Goal: Information Seeking & Learning: Learn about a topic

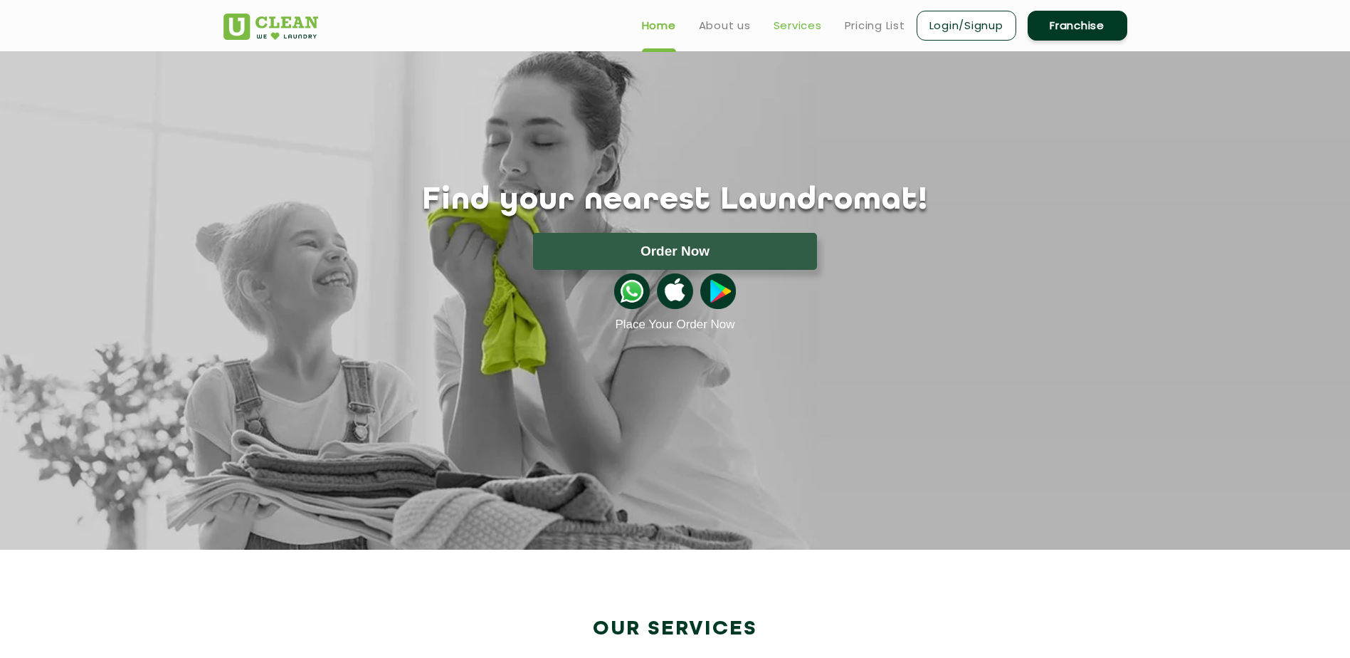
click at [788, 28] on link "Services" at bounding box center [798, 25] width 48 height 17
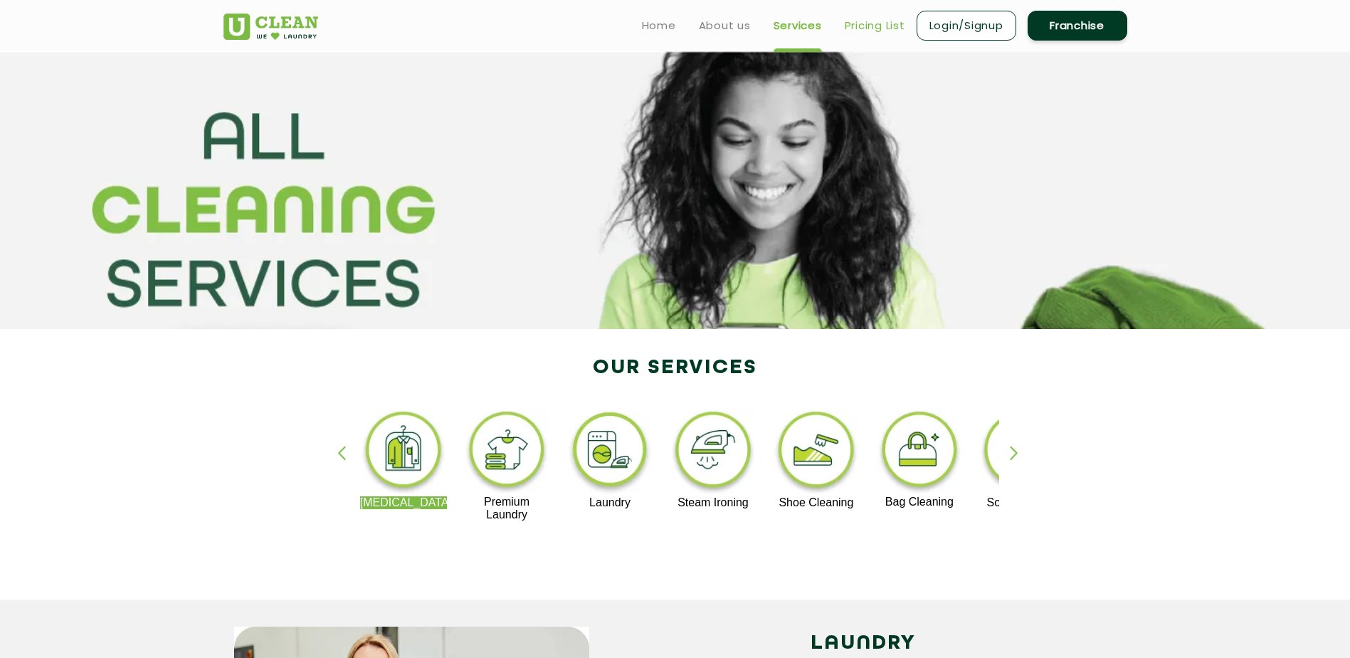
click at [864, 19] on link "Pricing List" at bounding box center [875, 25] width 61 height 17
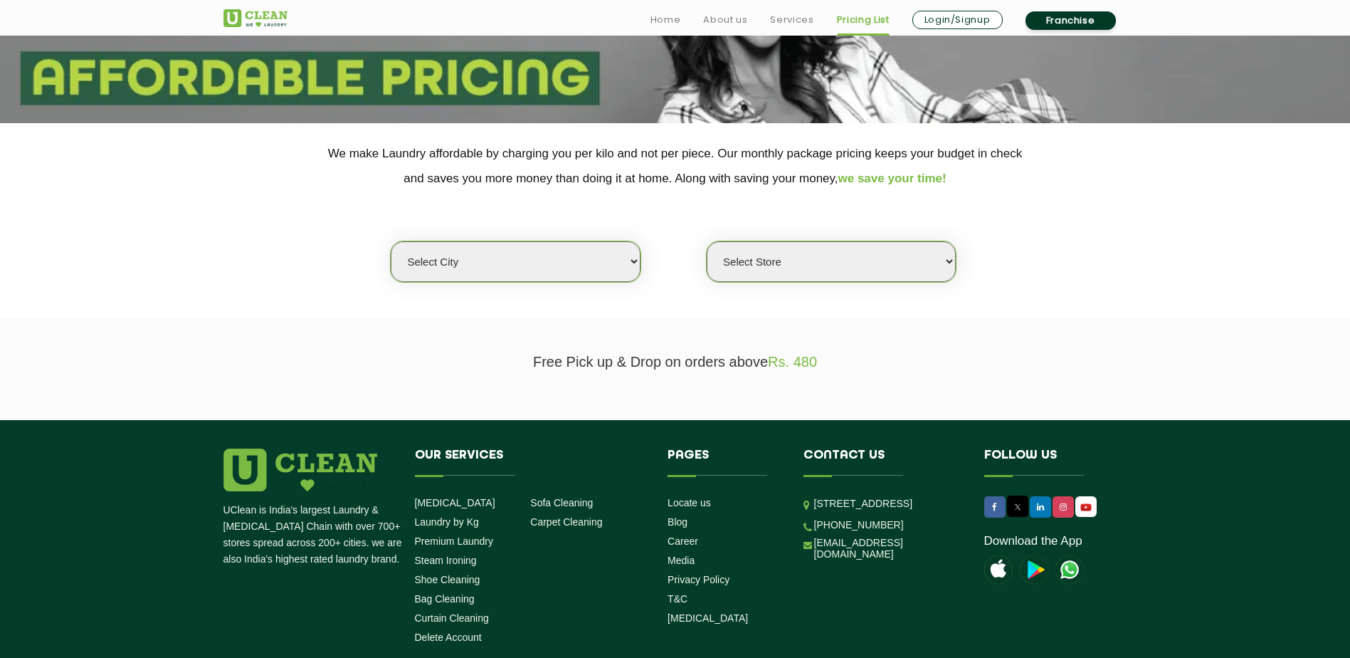
scroll to position [214, 0]
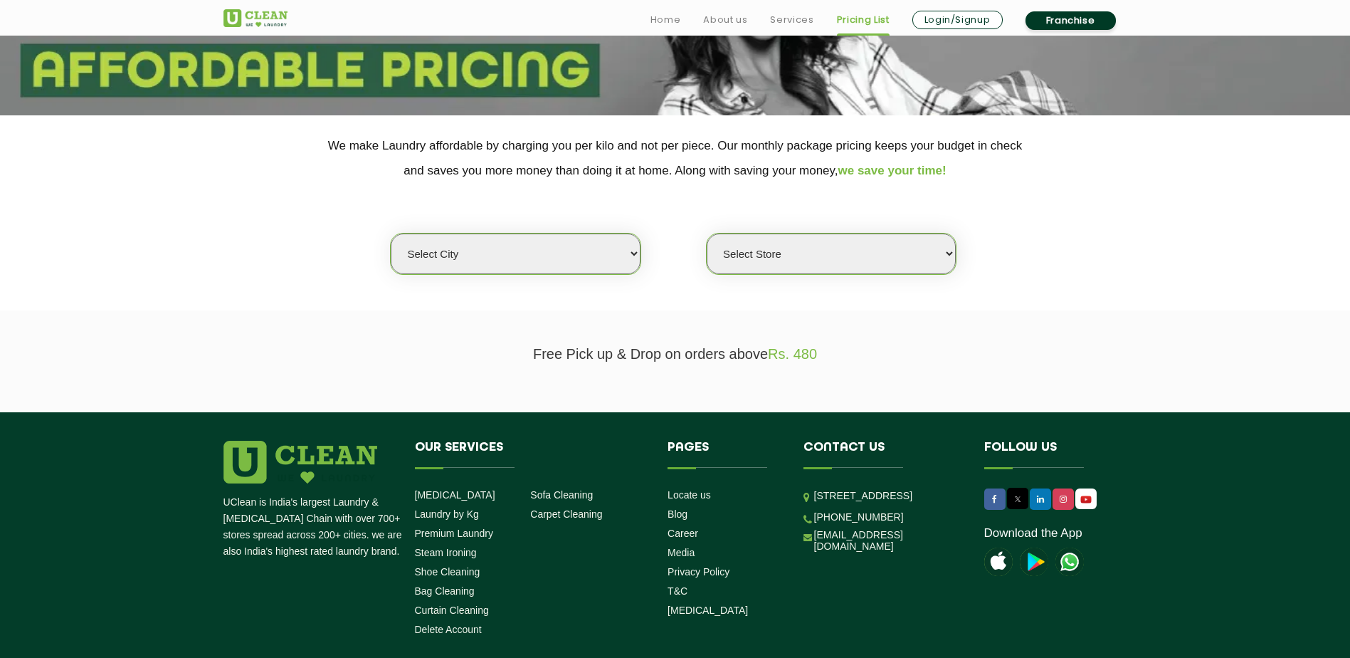
click at [573, 256] on select "Select city [GEOGRAPHIC_DATA] [GEOGRAPHIC_DATA] [GEOGRAPHIC_DATA] [GEOGRAPHIC_D…" at bounding box center [515, 253] width 249 height 41
select select "6"
click at [391, 233] on select "Select city [GEOGRAPHIC_DATA] [GEOGRAPHIC_DATA] [GEOGRAPHIC_DATA] [GEOGRAPHIC_D…" at bounding box center [515, 253] width 249 height 41
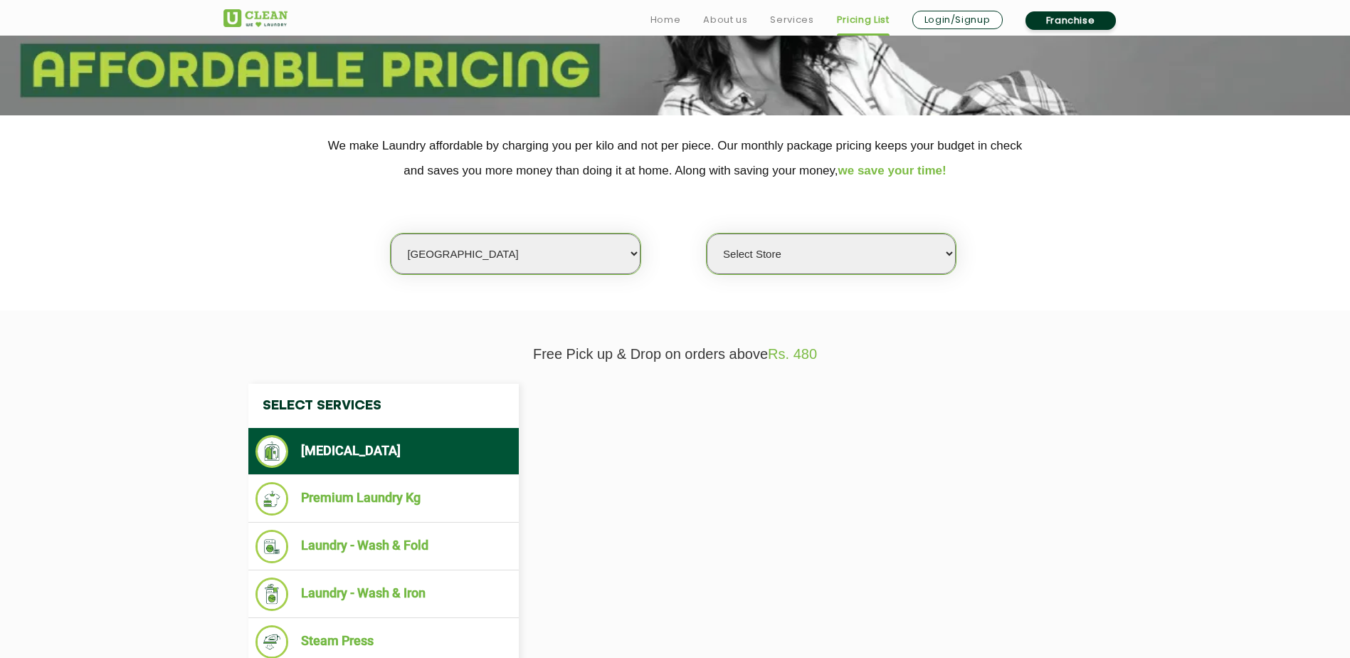
click at [804, 256] on select "Select Store" at bounding box center [831, 253] width 249 height 41
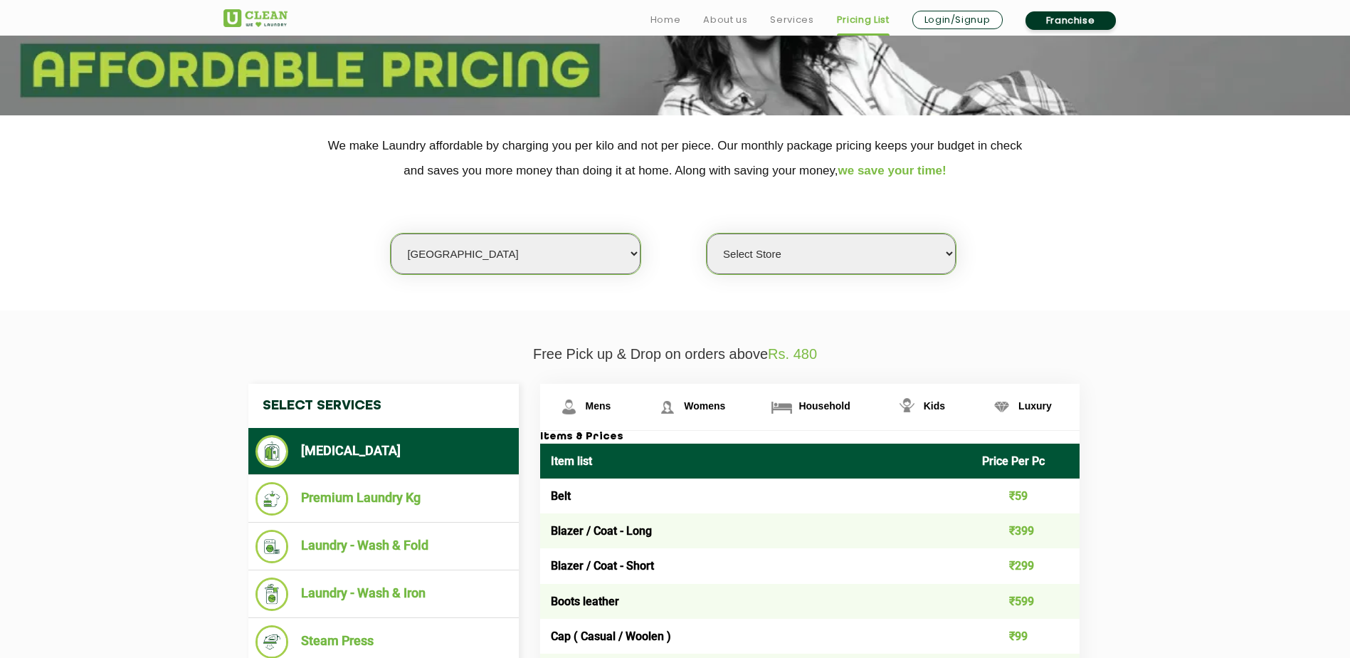
select select "413"
click at [707, 233] on select "Select Store [GEOGRAPHIC_DATA] [GEOGRAPHIC_DATA] UClean KR [GEOGRAPHIC_DATA] [G…" at bounding box center [831, 253] width 249 height 41
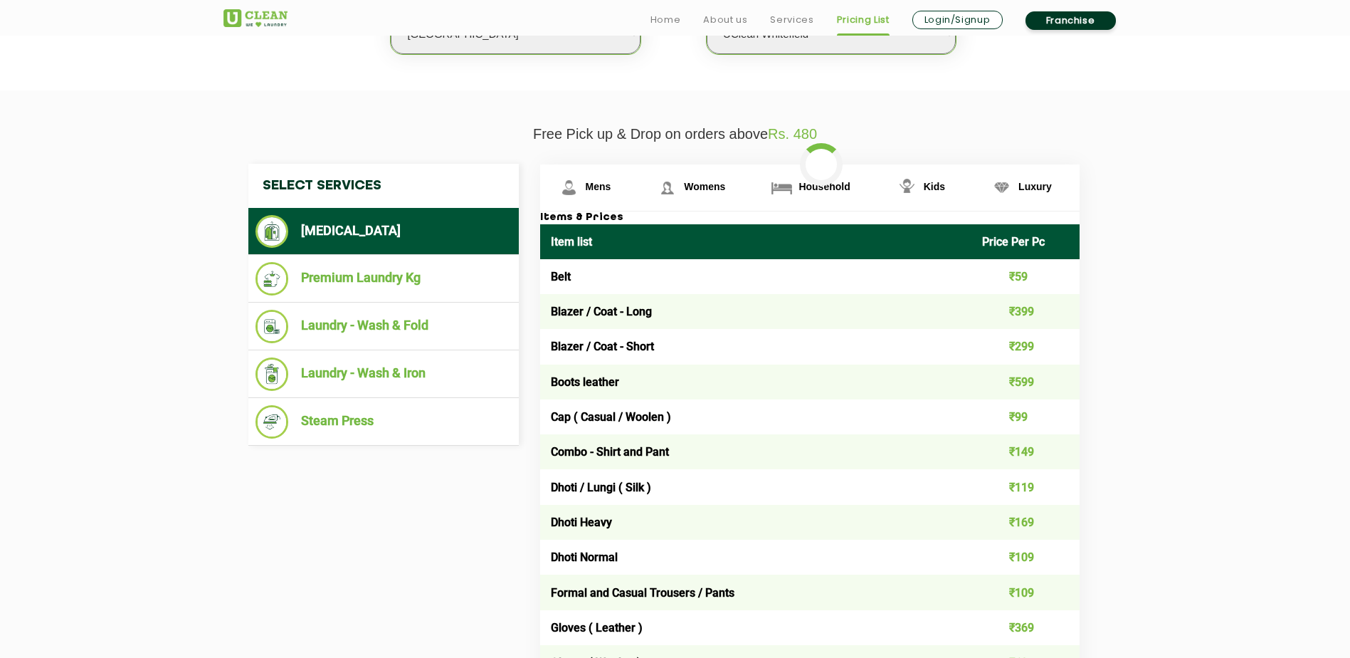
scroll to position [498, 0]
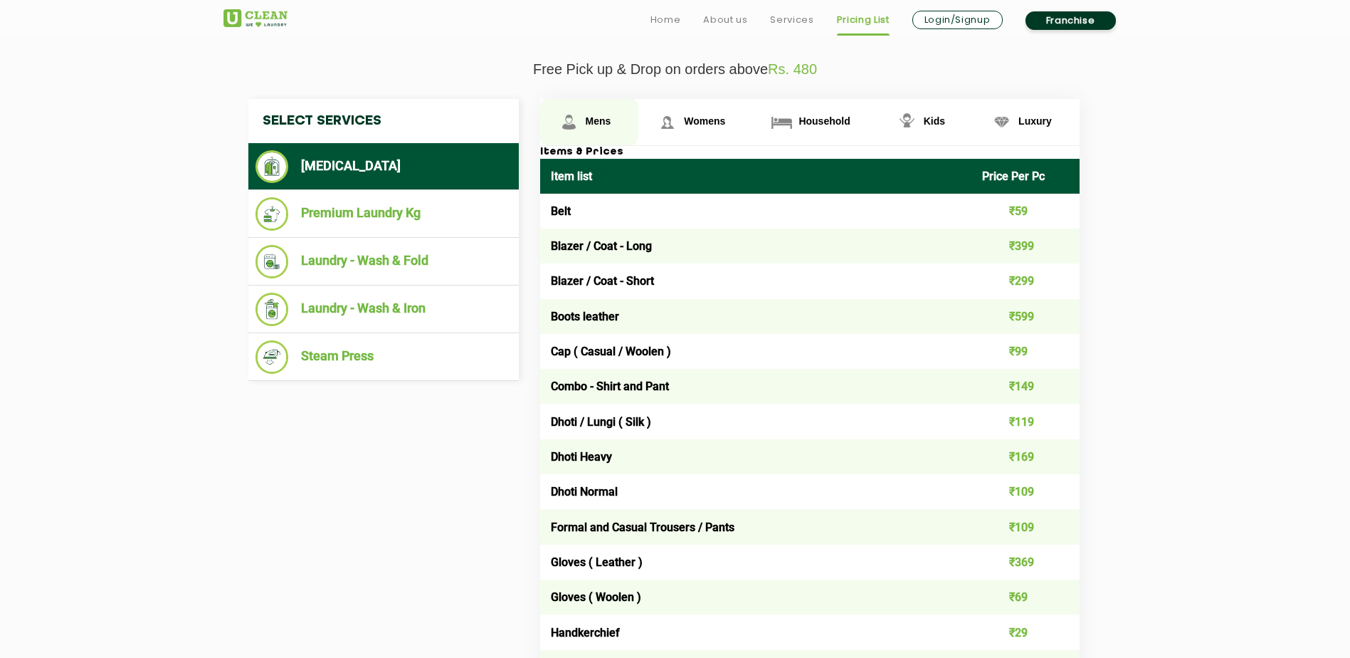
click at [598, 117] on span "Mens" at bounding box center [599, 120] width 26 height 11
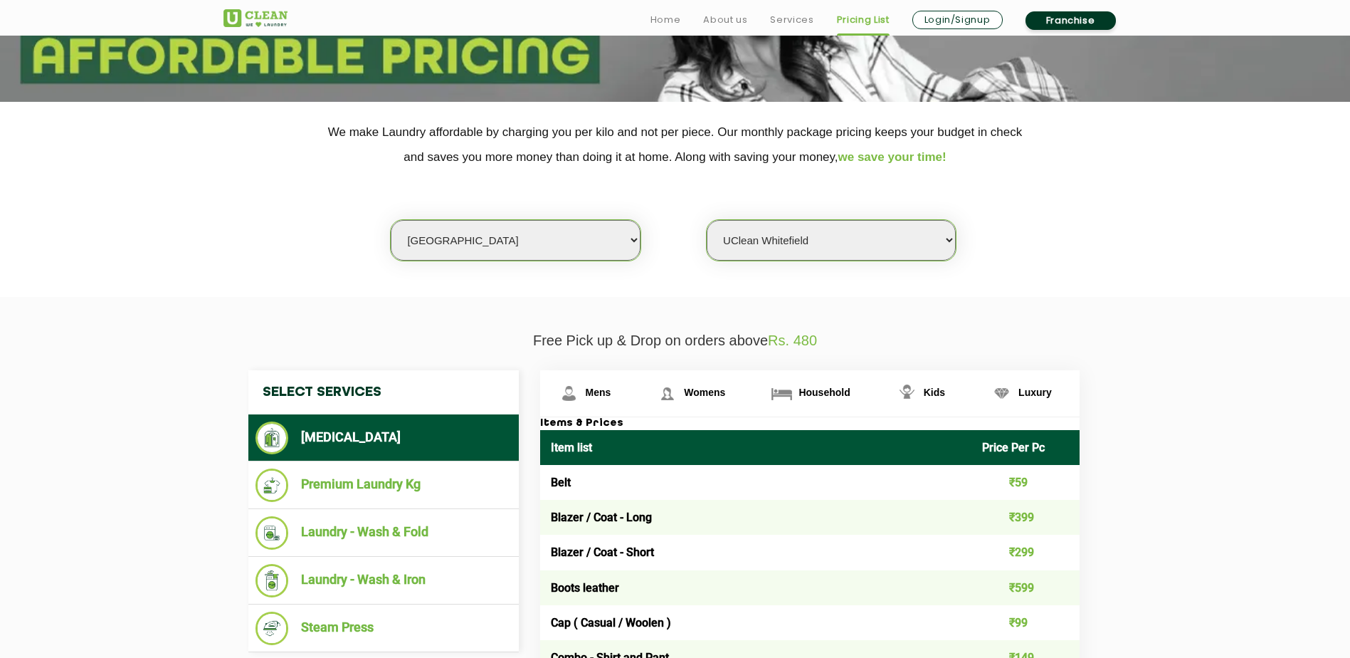
scroll to position [356, 0]
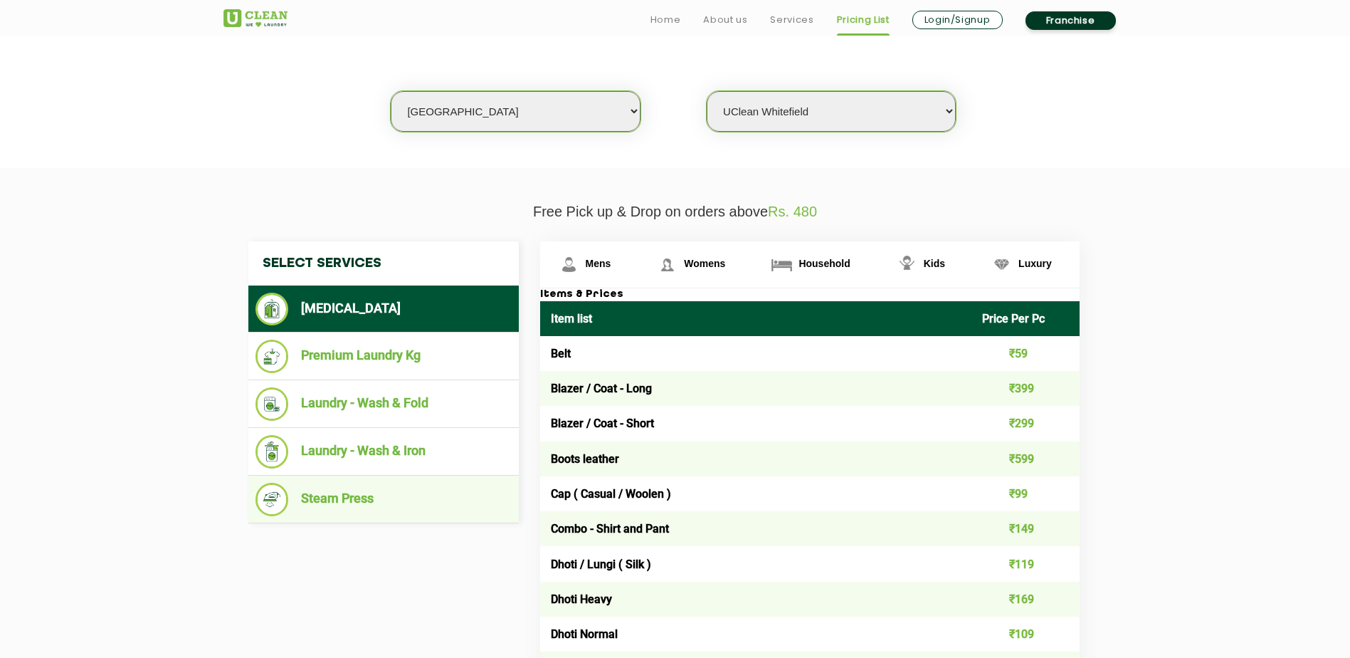
click at [388, 492] on li "Steam Press" at bounding box center [384, 499] width 256 height 33
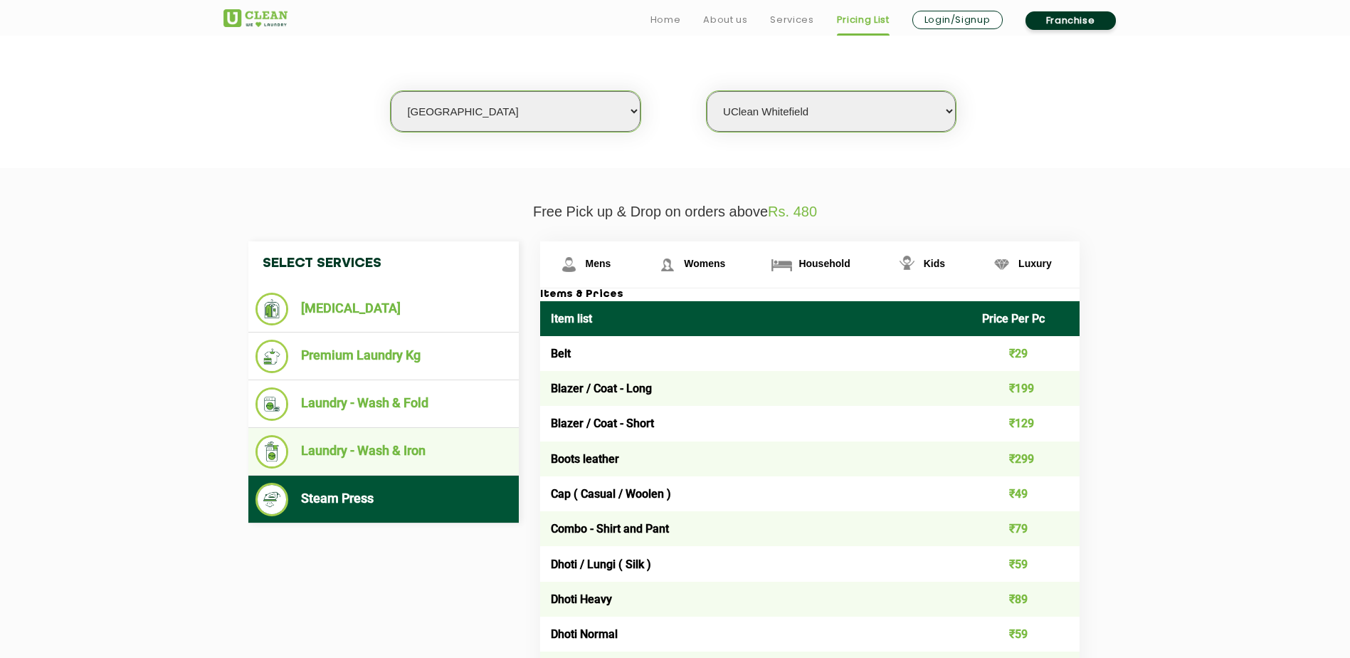
click at [438, 455] on li "Laundry - Wash & Iron" at bounding box center [384, 451] width 256 height 33
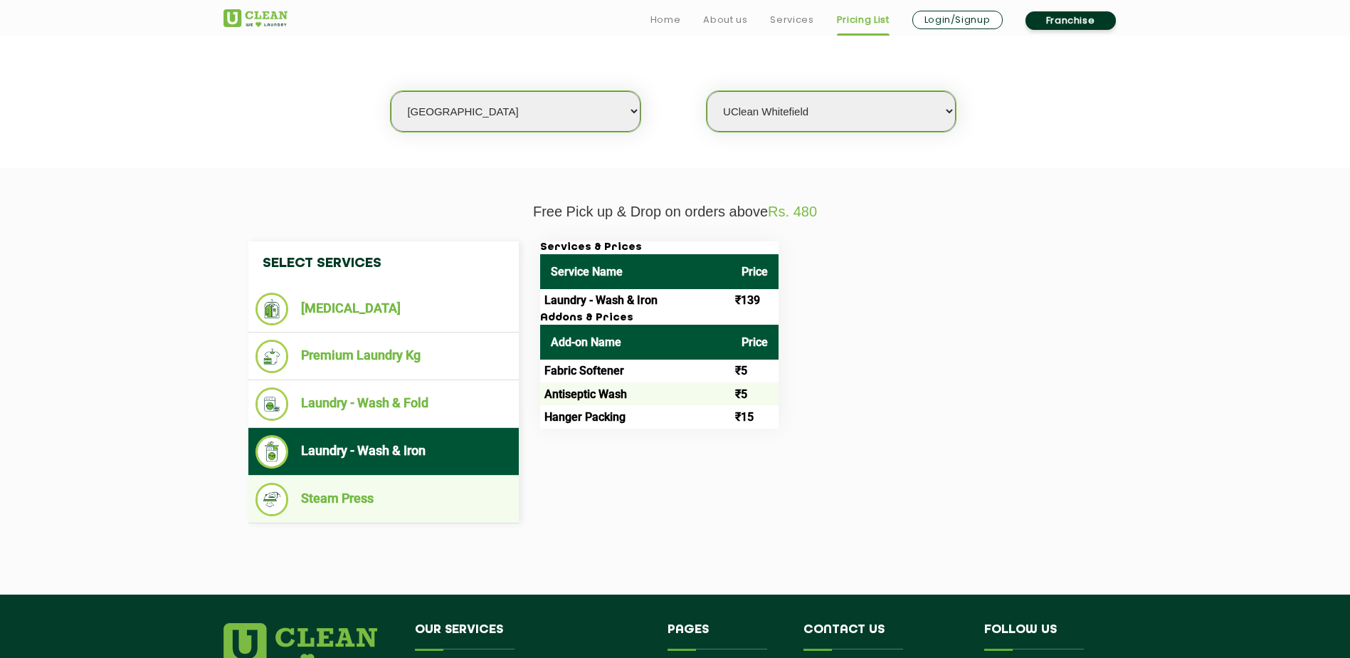
click at [323, 500] on li "Steam Press" at bounding box center [384, 499] width 256 height 33
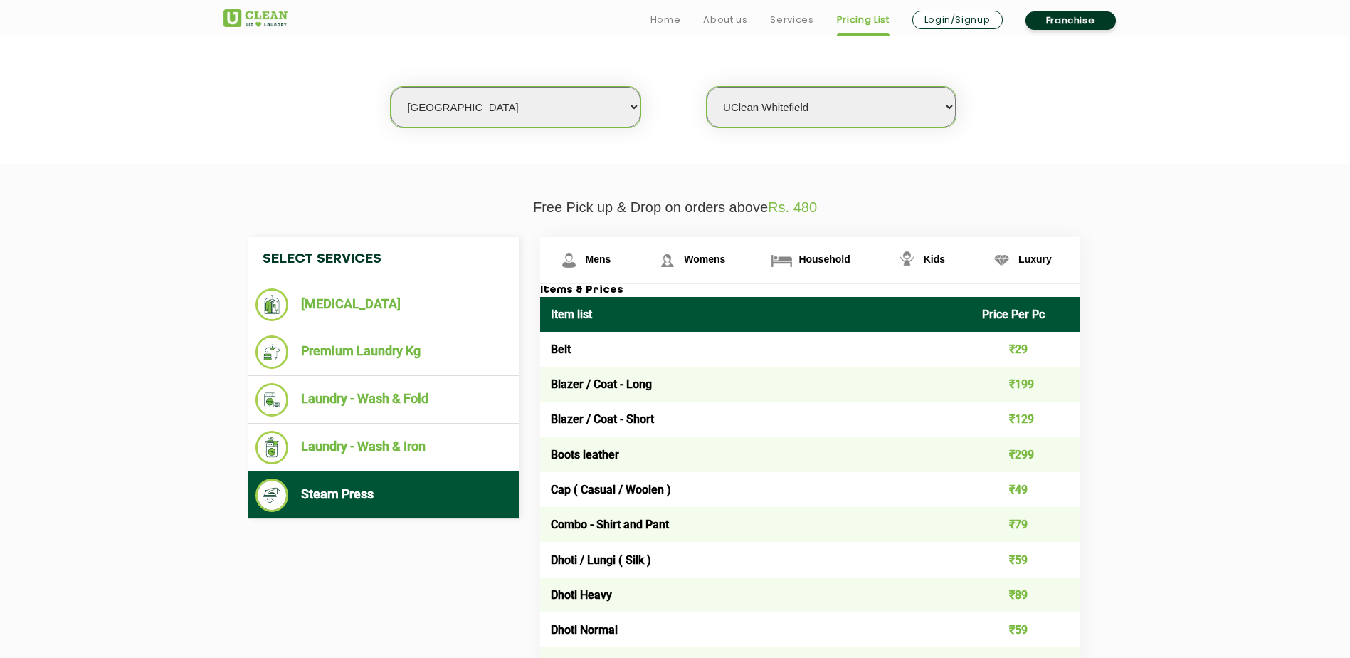
scroll to position [498, 0]
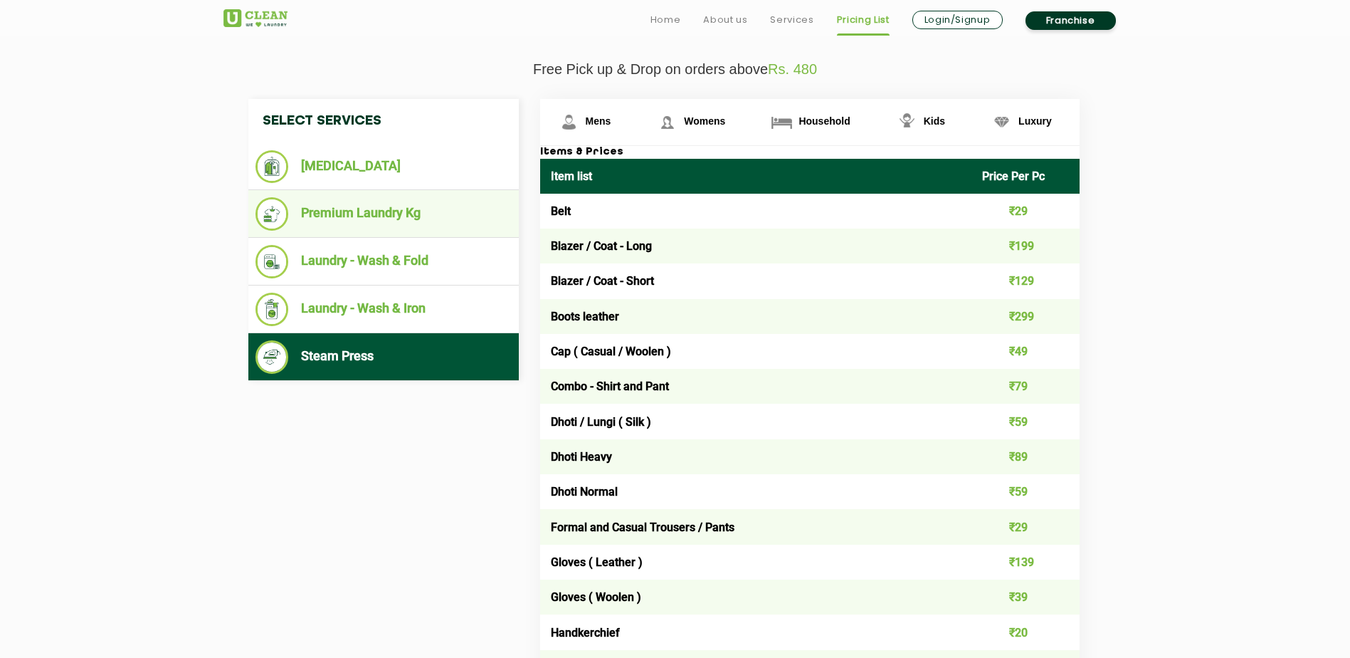
click at [344, 222] on li "Premium Laundry Kg" at bounding box center [384, 213] width 256 height 33
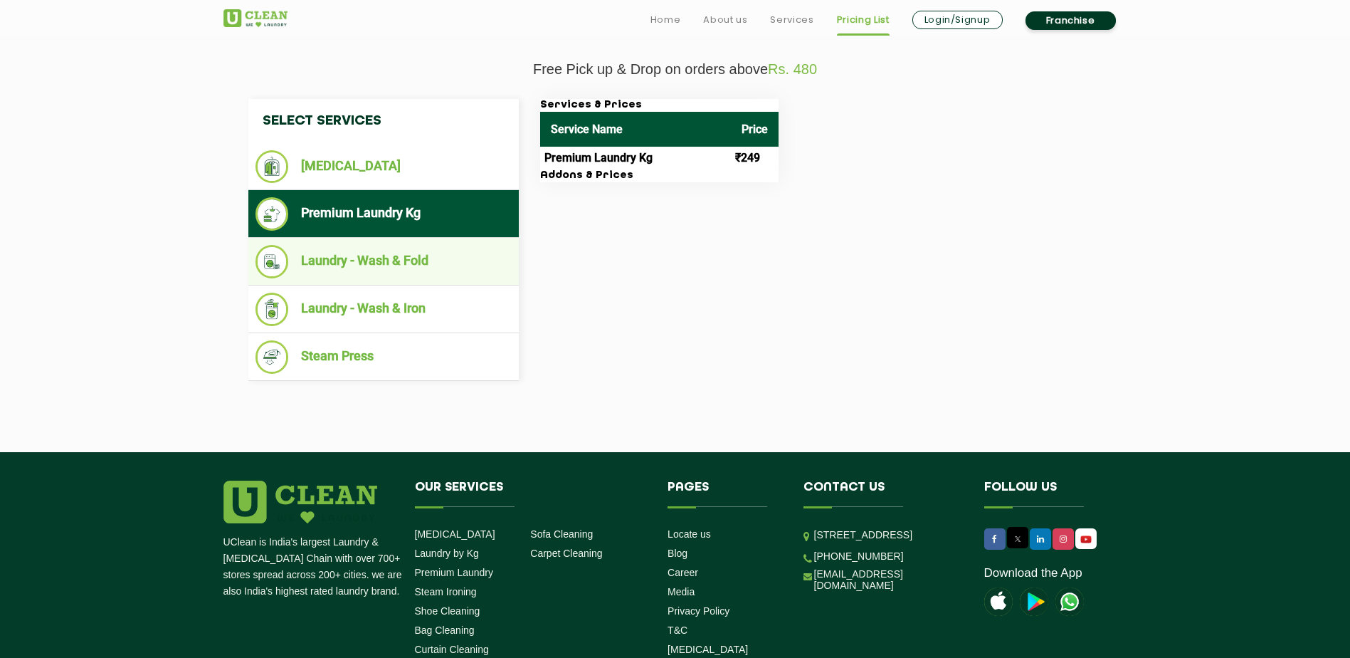
click at [409, 263] on li "Laundry - Wash & Fold" at bounding box center [384, 261] width 256 height 33
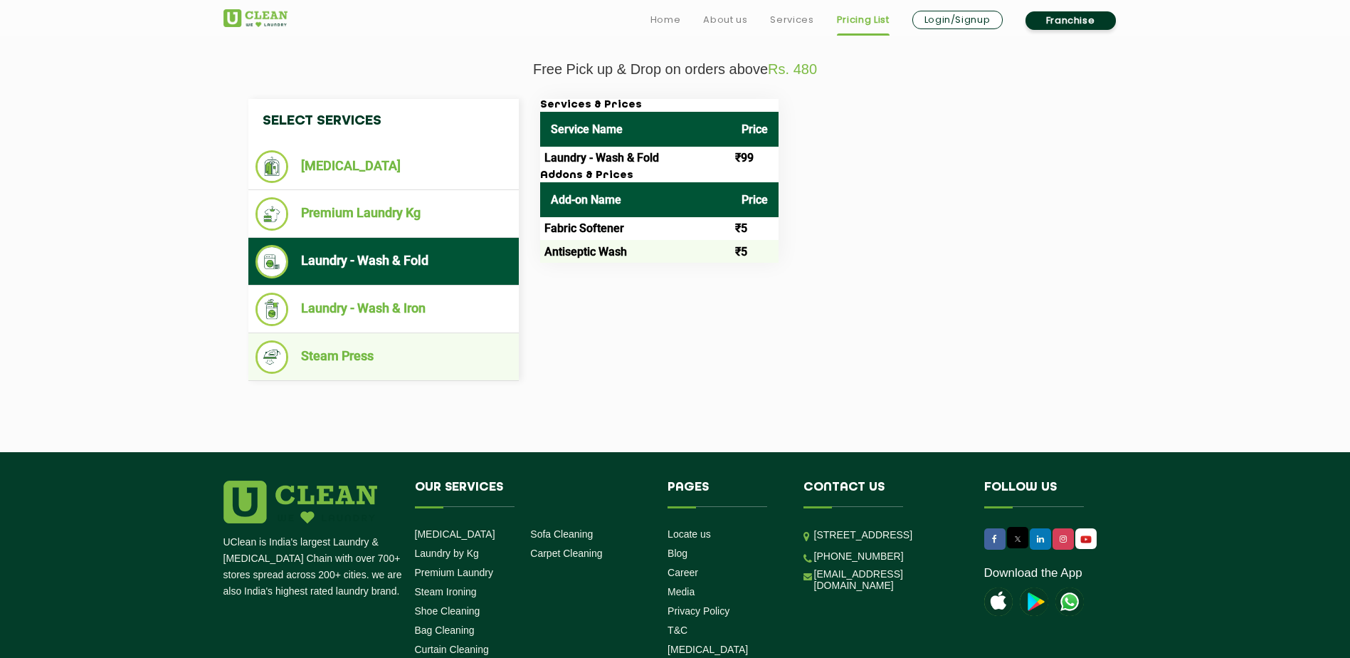
click at [413, 352] on li "Steam Press" at bounding box center [384, 356] width 256 height 33
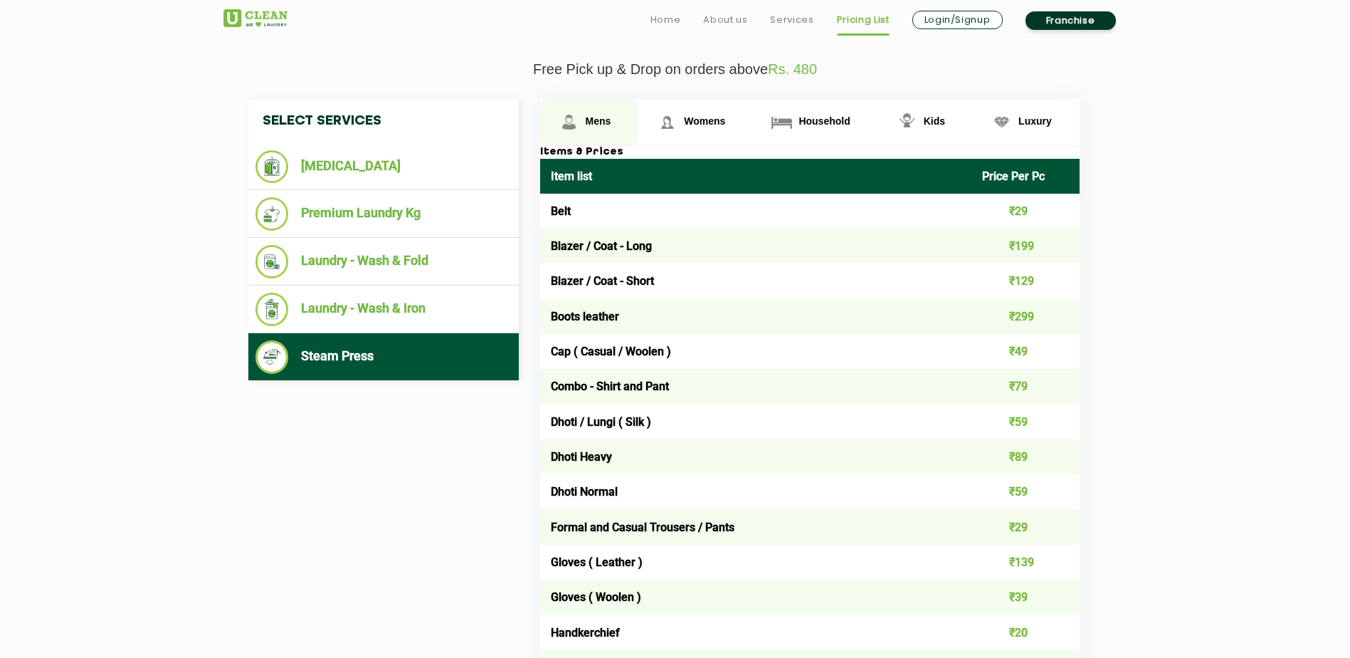
click at [606, 132] on link "Mens" at bounding box center [589, 122] width 99 height 46
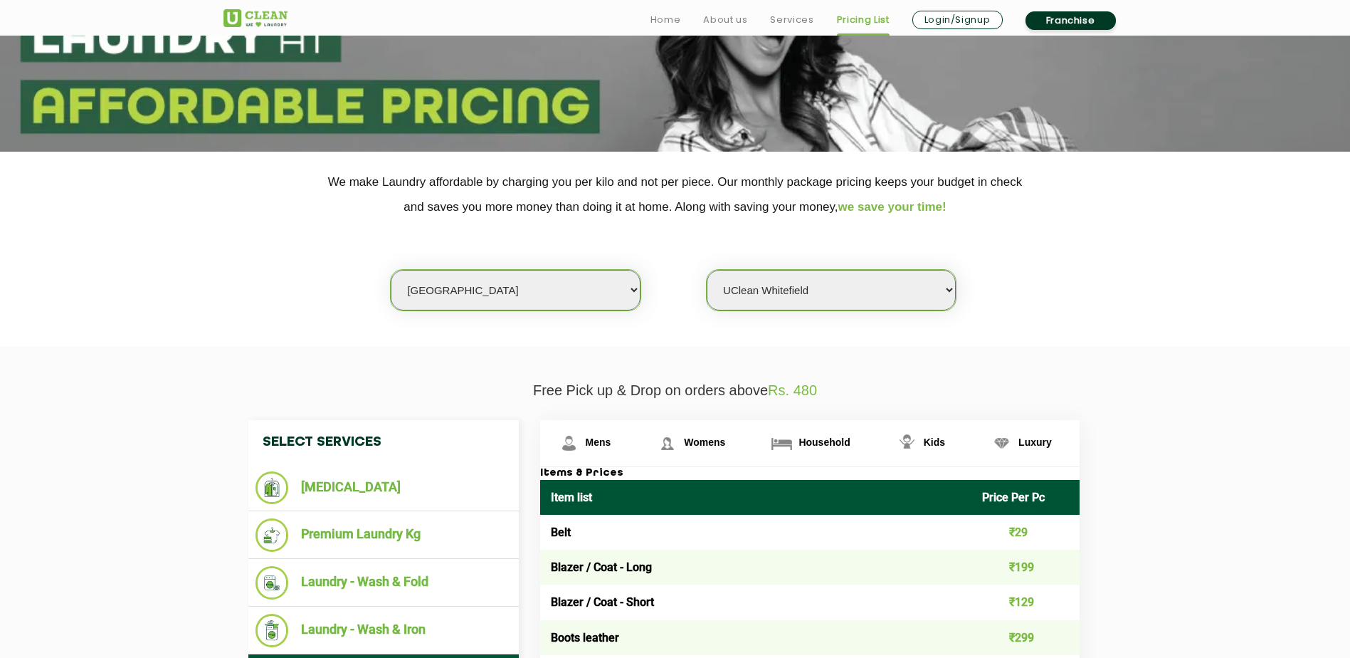
scroll to position [427, 0]
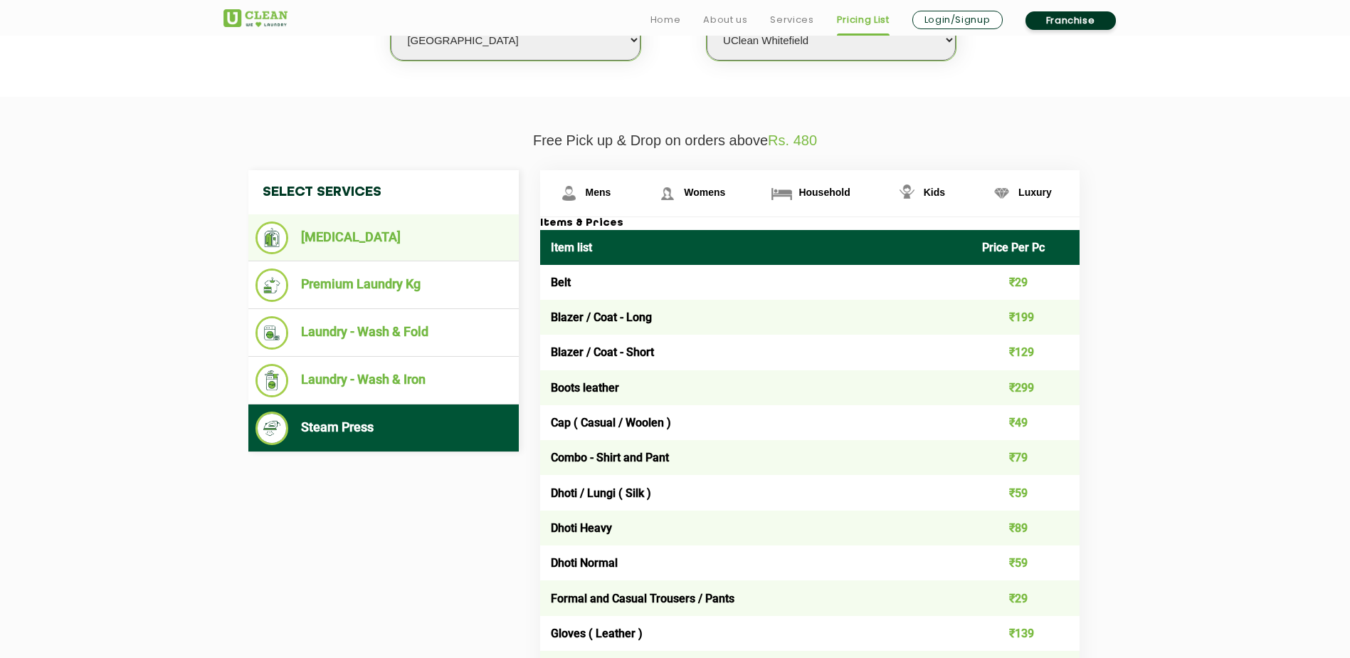
click at [352, 242] on li "[MEDICAL_DATA]" at bounding box center [384, 237] width 256 height 33
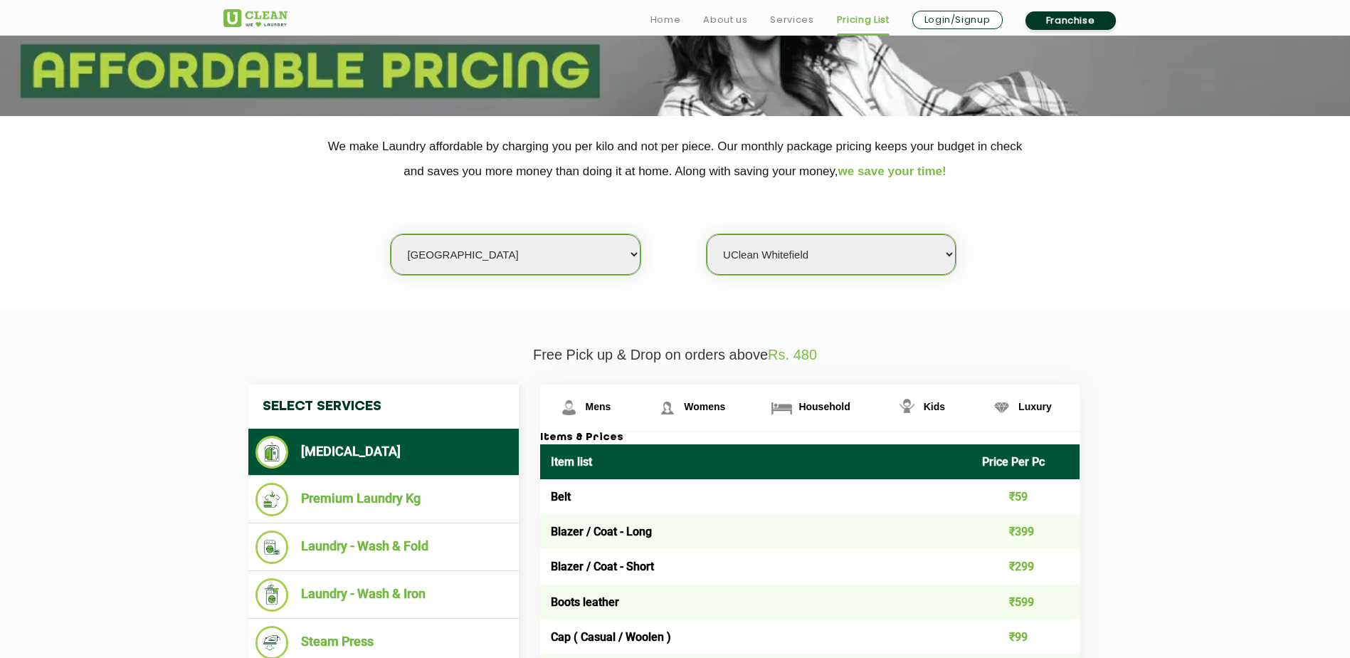
scroll to position [285, 0]
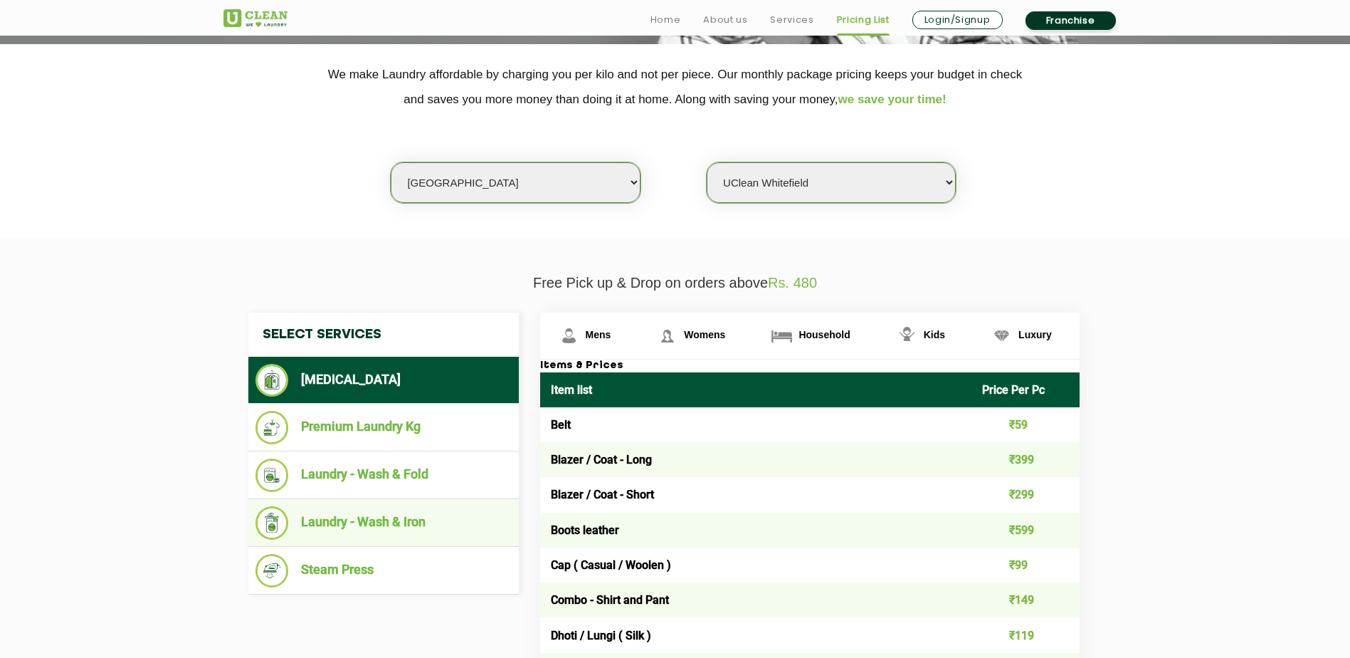
click at [428, 523] on li "Laundry - Wash & Iron" at bounding box center [384, 522] width 256 height 33
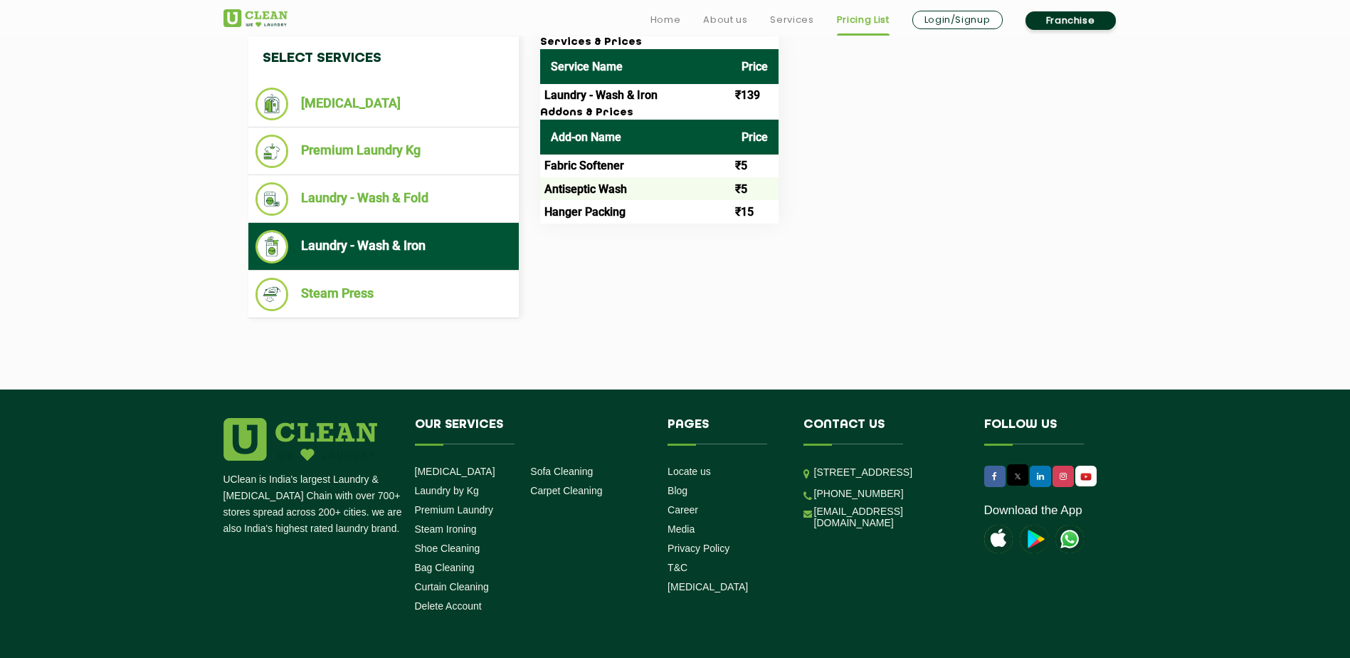
scroll to position [569, 0]
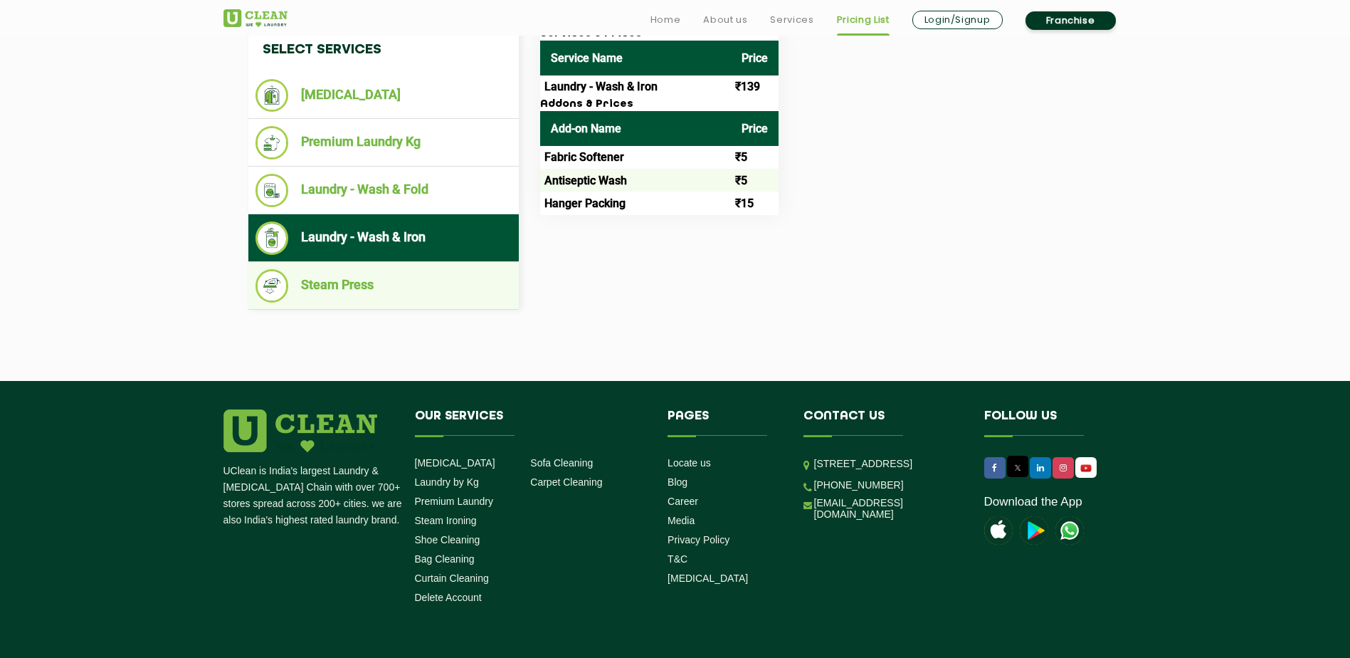
click at [331, 291] on li "Steam Press" at bounding box center [384, 285] width 256 height 33
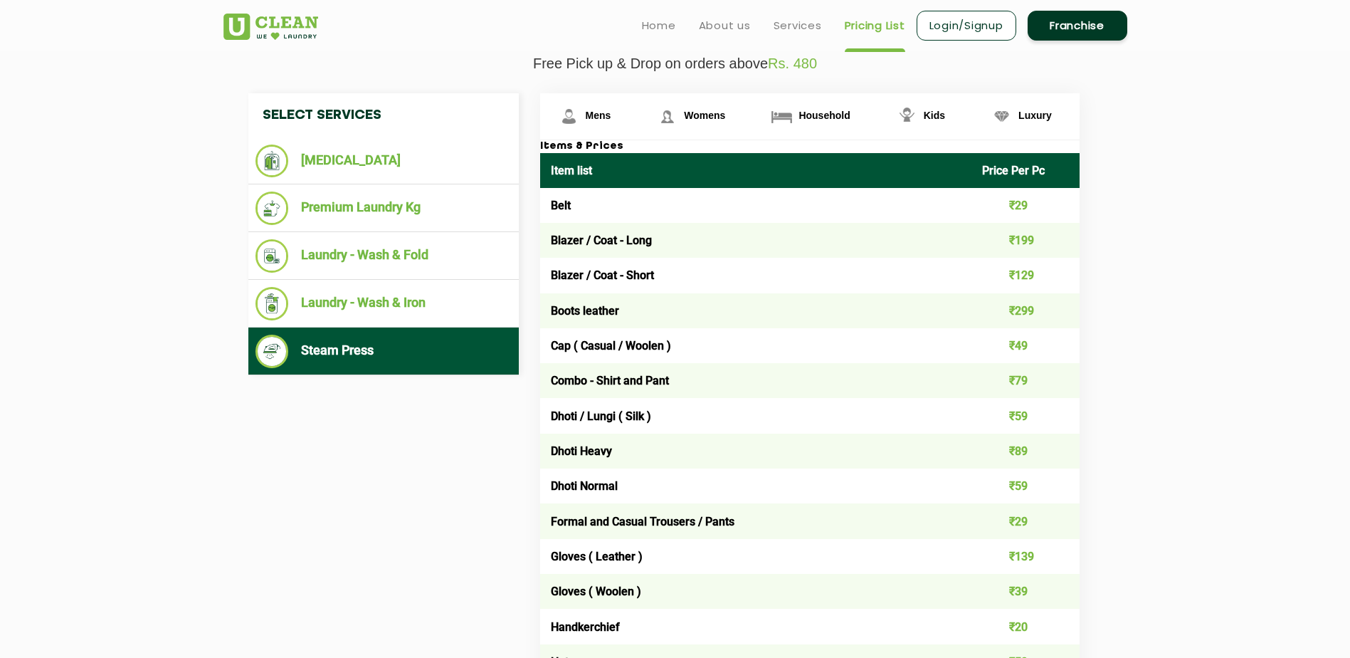
scroll to position [427, 0]
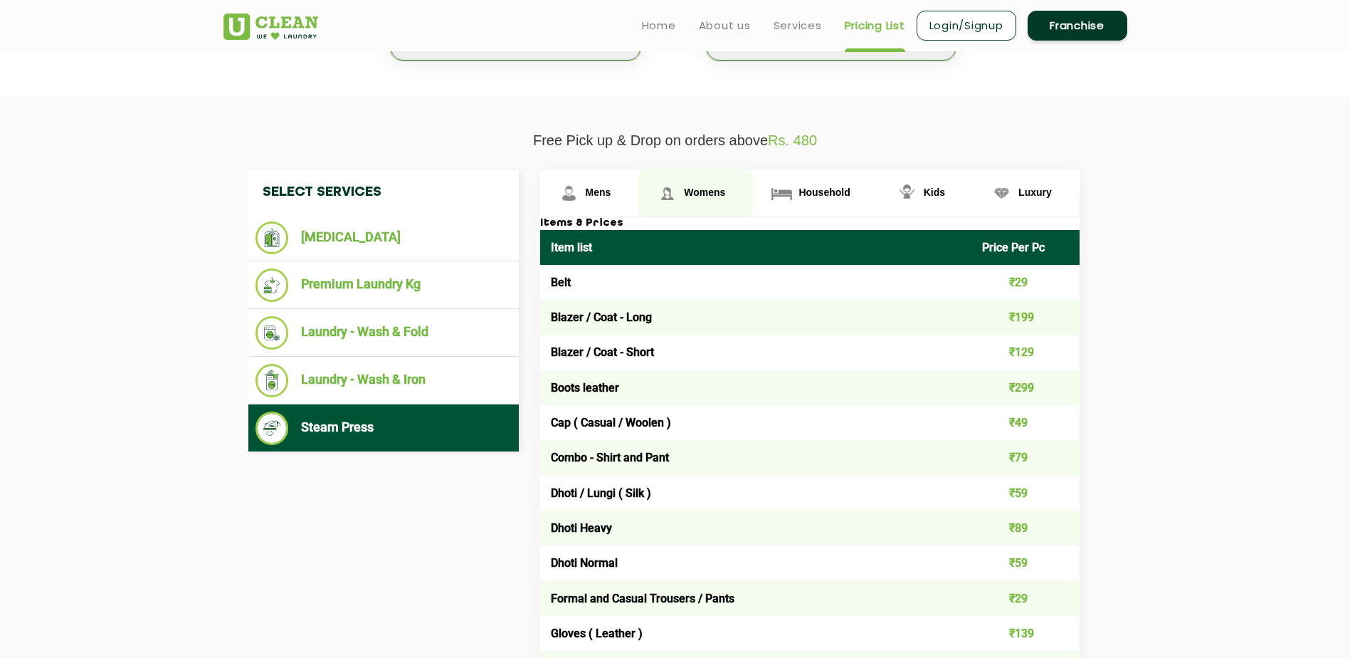
click at [724, 201] on link "Womens" at bounding box center [695, 193] width 115 height 46
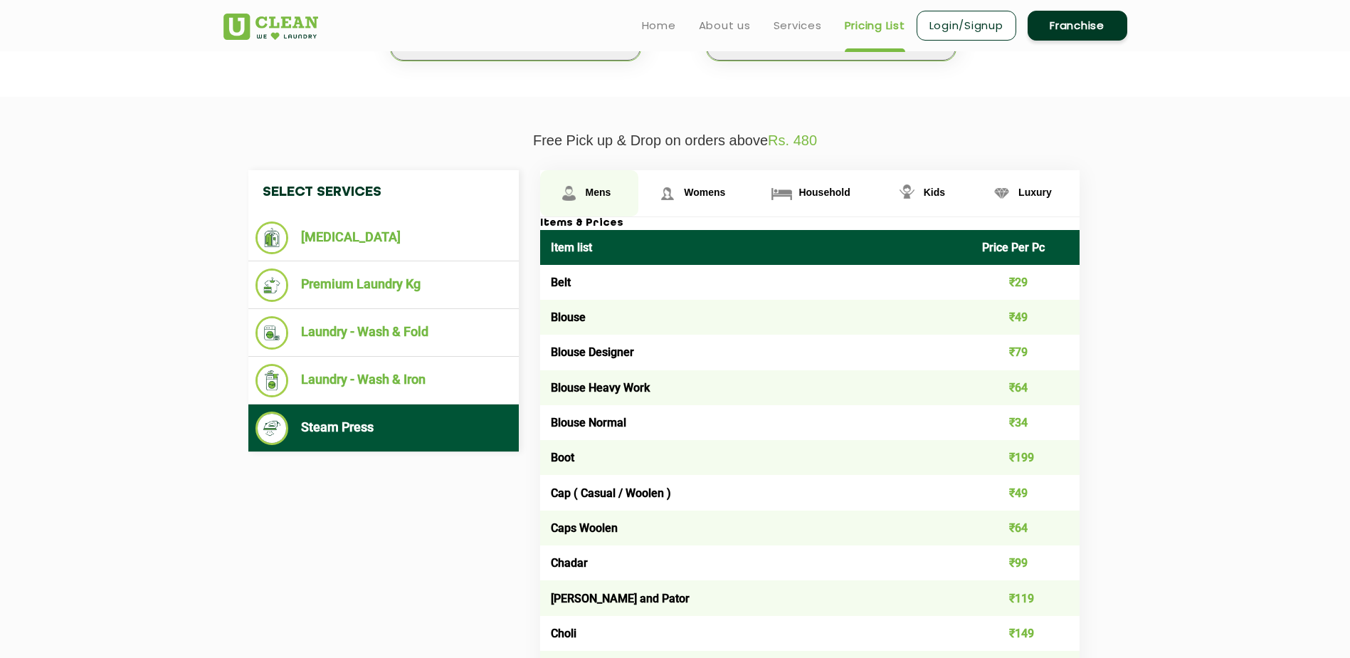
click at [599, 197] on span "Mens" at bounding box center [599, 191] width 26 height 11
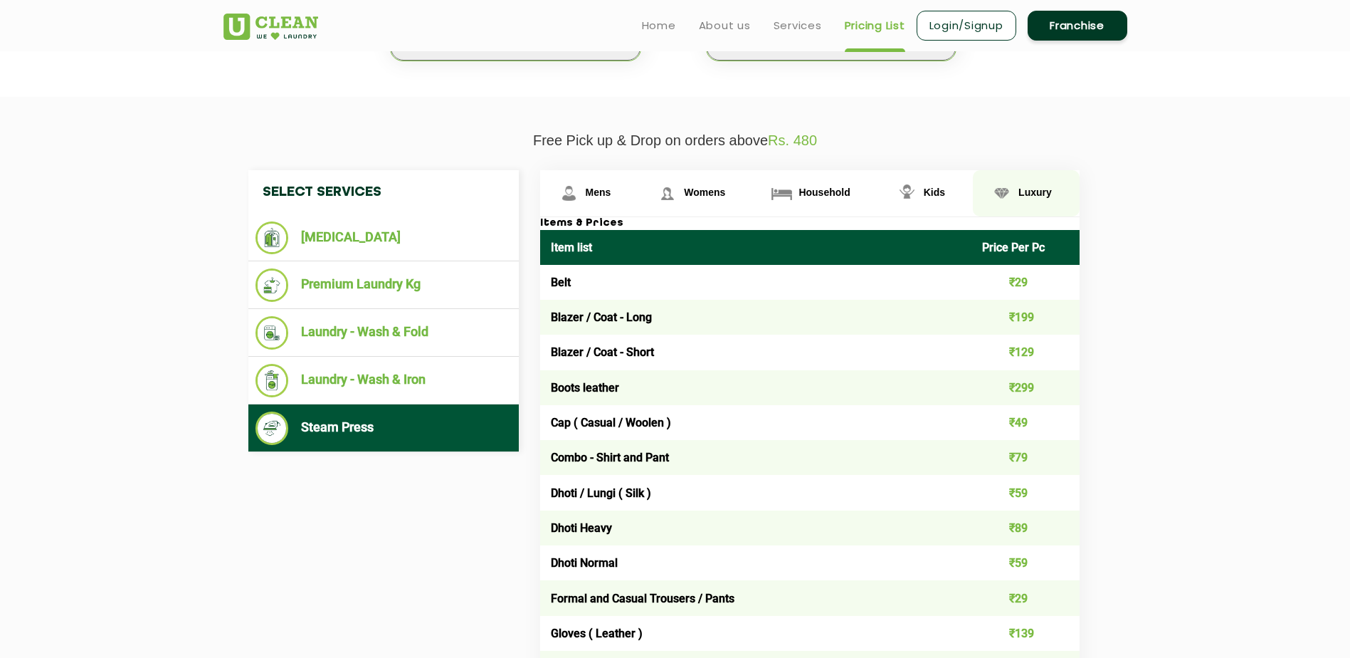
click at [1029, 189] on span "Luxury" at bounding box center [1035, 191] width 33 height 11
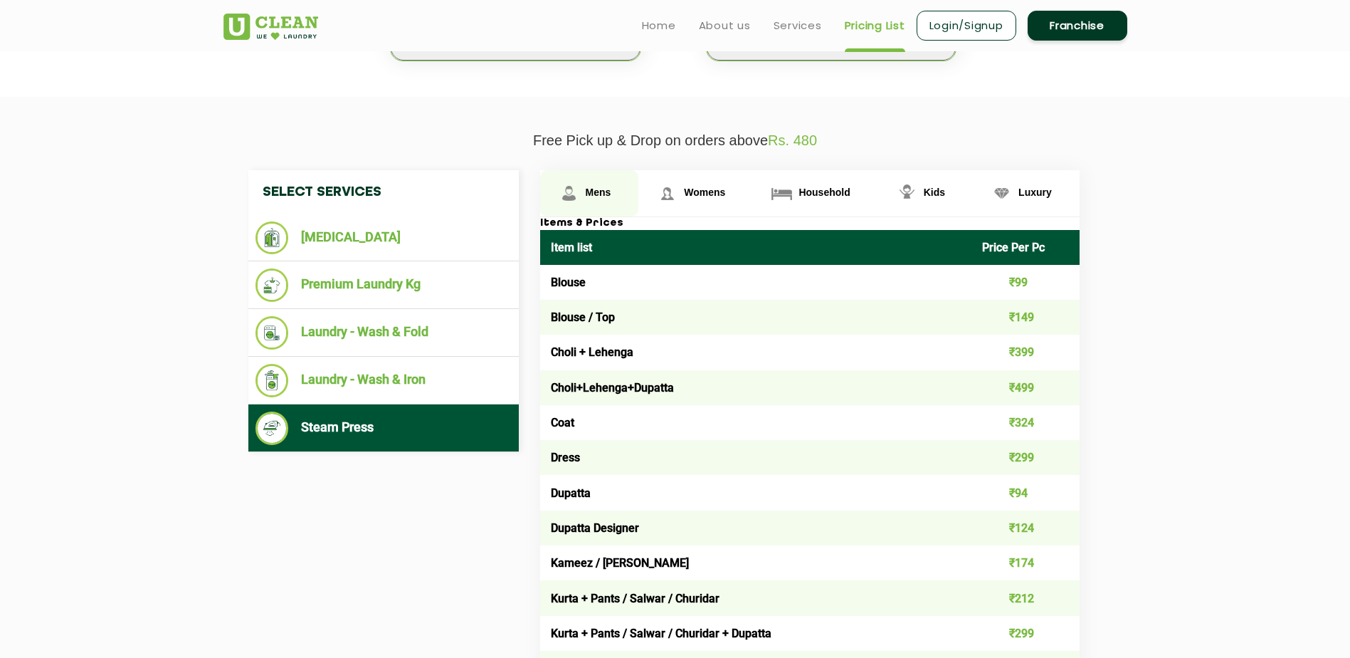
click at [594, 202] on link "Mens" at bounding box center [589, 193] width 99 height 46
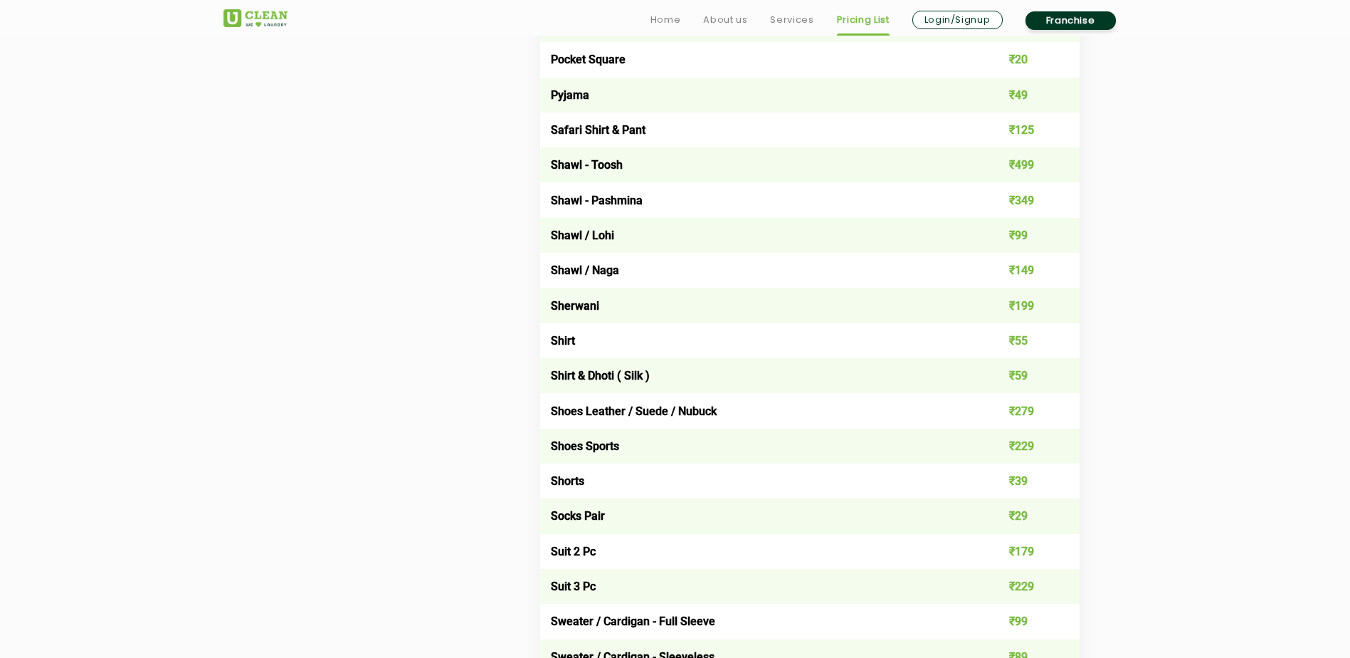
scroll to position [1851, 0]
